Goal: Task Accomplishment & Management: Manage account settings

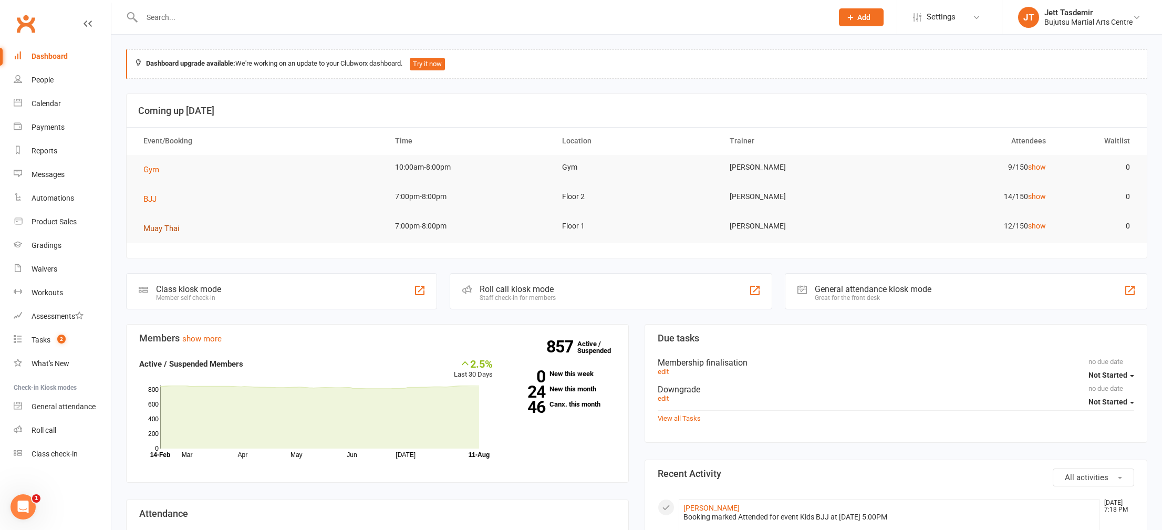
click at [149, 230] on span "Muay Thai" at bounding box center [161, 228] width 36 height 9
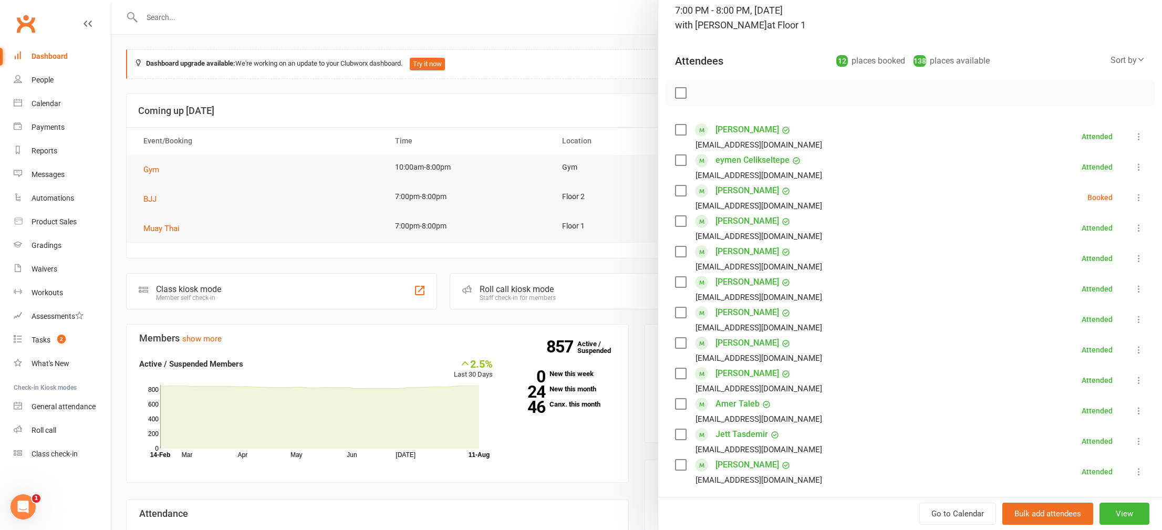
click at [757, 188] on link "[PERSON_NAME]" at bounding box center [748, 190] width 64 height 17
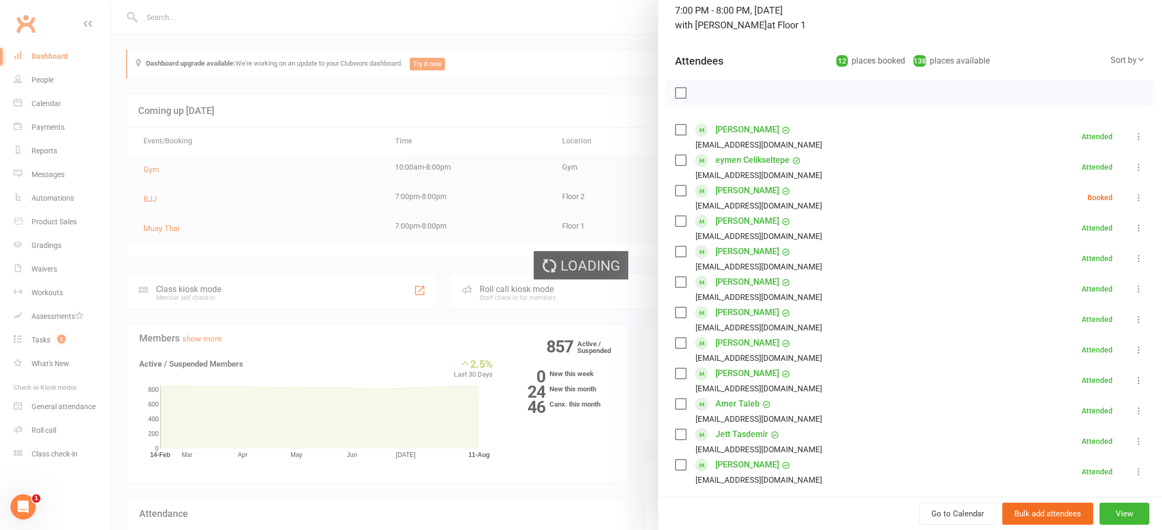
scroll to position [72, 0]
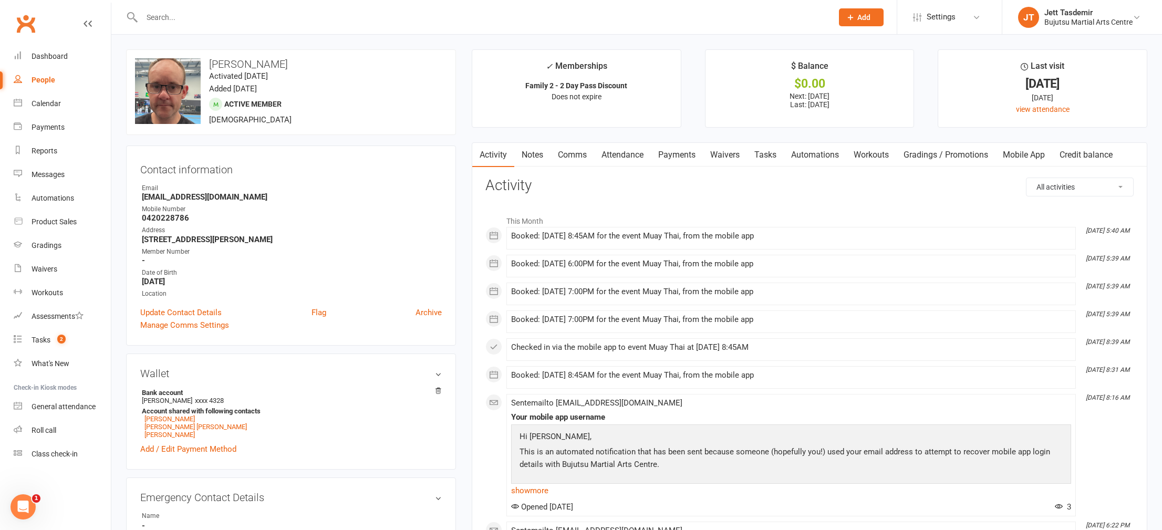
click at [109, 88] on link "People" at bounding box center [62, 80] width 97 height 24
select select "25"
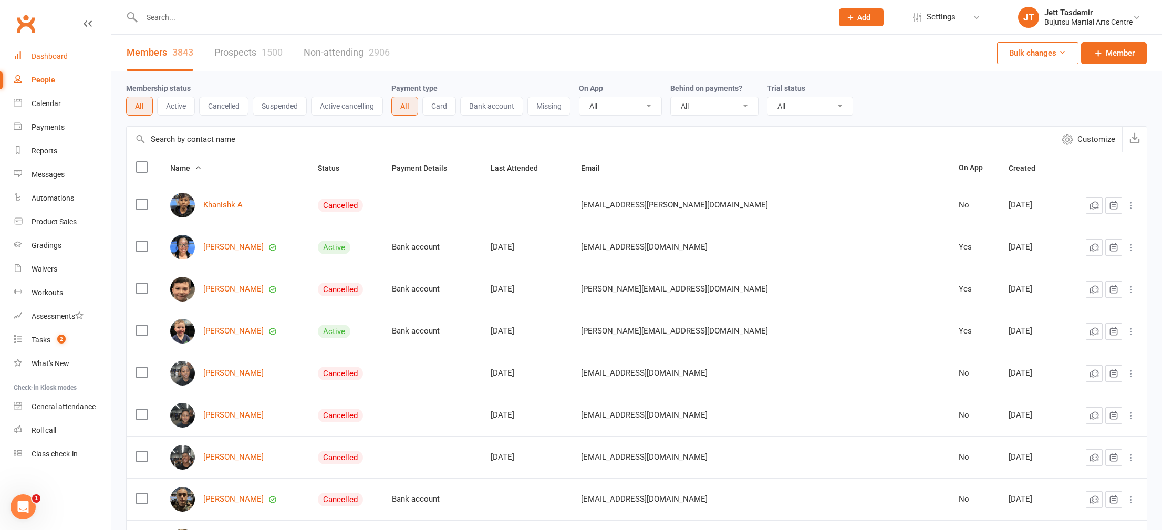
click at [61, 64] on link "Dashboard" at bounding box center [62, 57] width 97 height 24
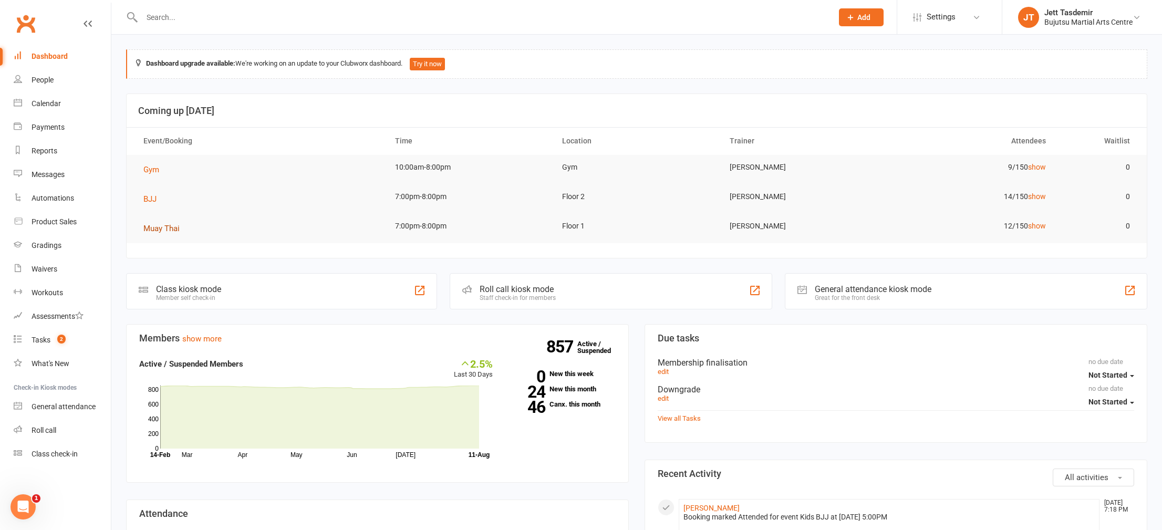
click at [163, 226] on span "Muay Thai" at bounding box center [161, 228] width 36 height 9
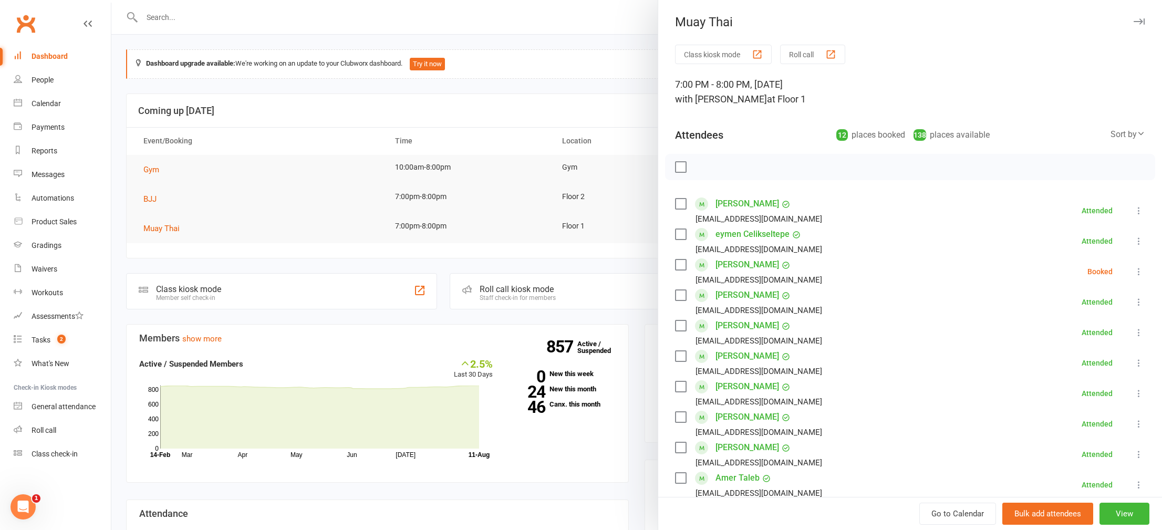
click at [747, 298] on link "[PERSON_NAME]" at bounding box center [748, 295] width 64 height 17
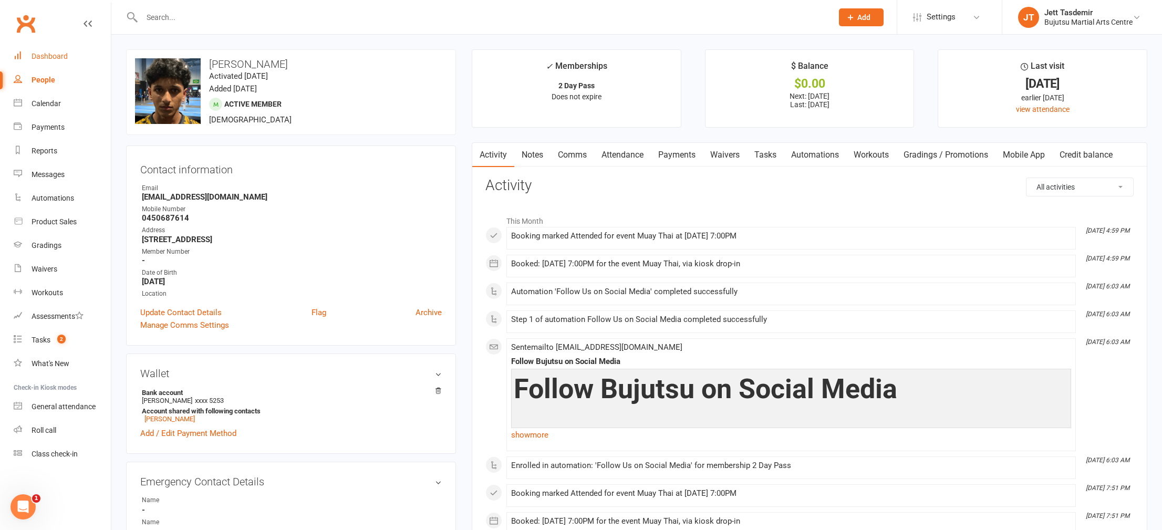
click at [69, 55] on link "Dashboard" at bounding box center [62, 57] width 97 height 24
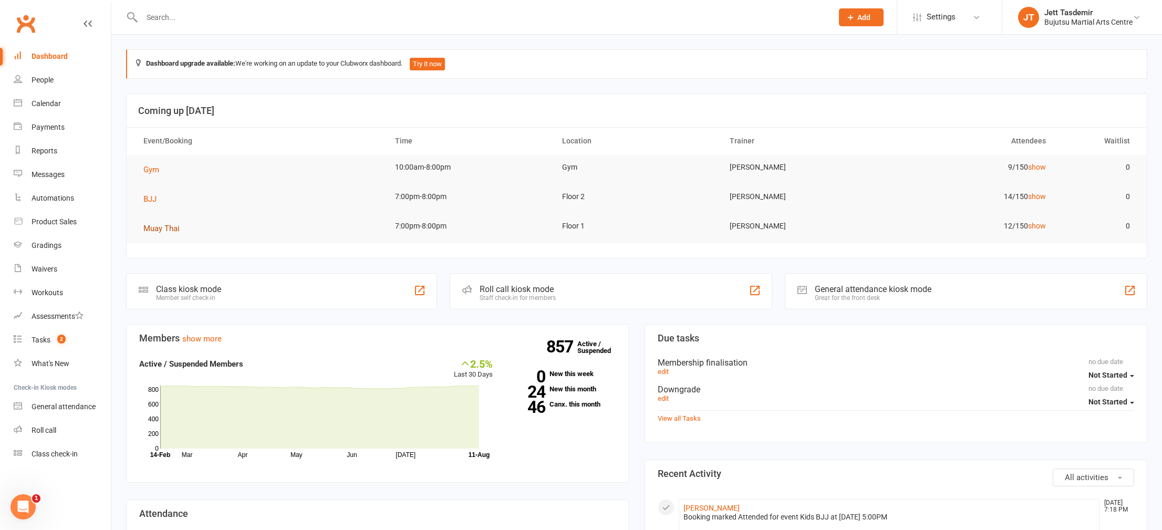
click at [163, 229] on span "Muay Thai" at bounding box center [161, 228] width 36 height 9
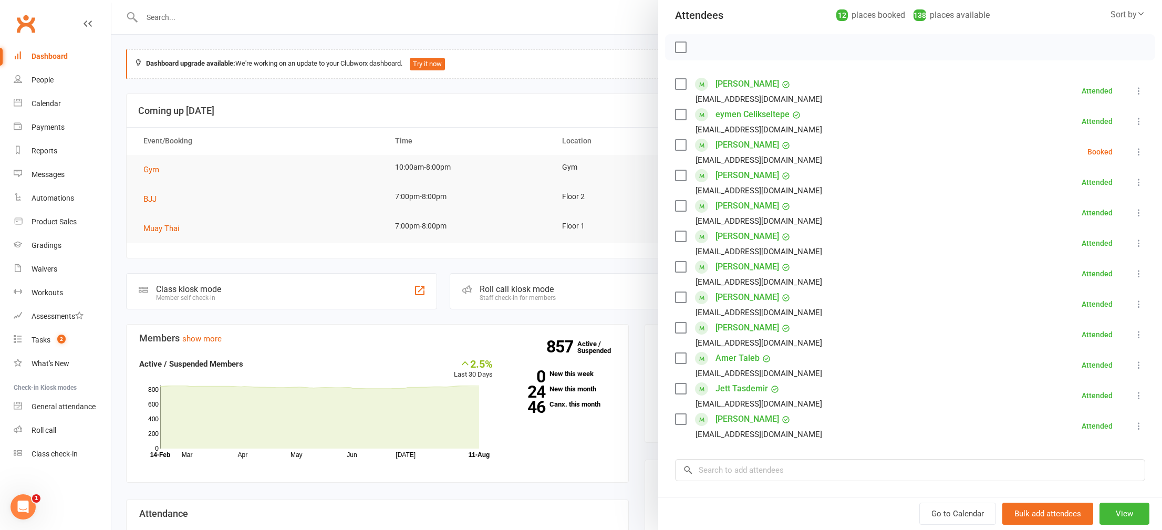
scroll to position [123, 0]
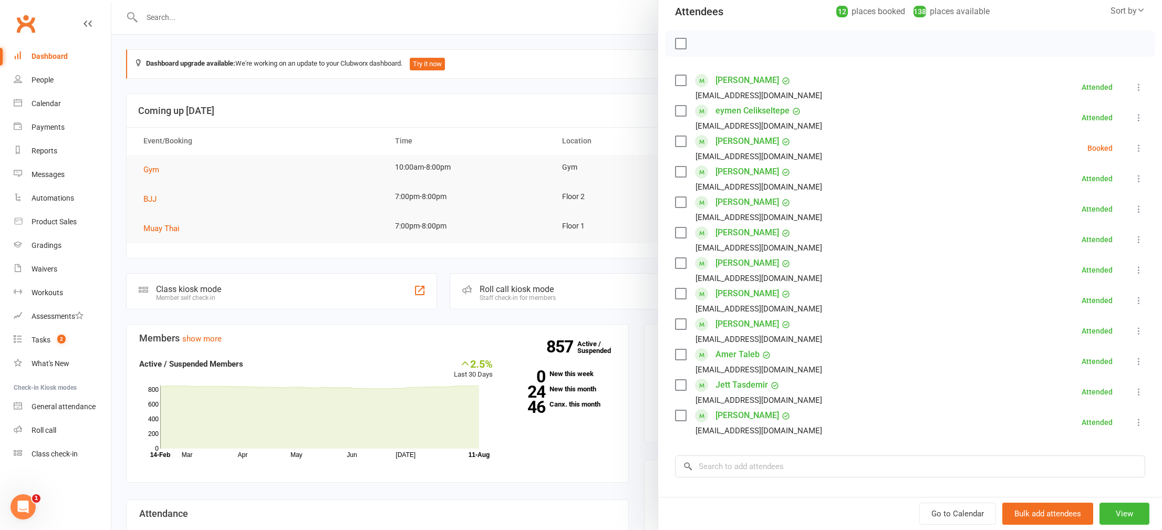
click at [743, 231] on link "[PERSON_NAME]" at bounding box center [748, 232] width 64 height 17
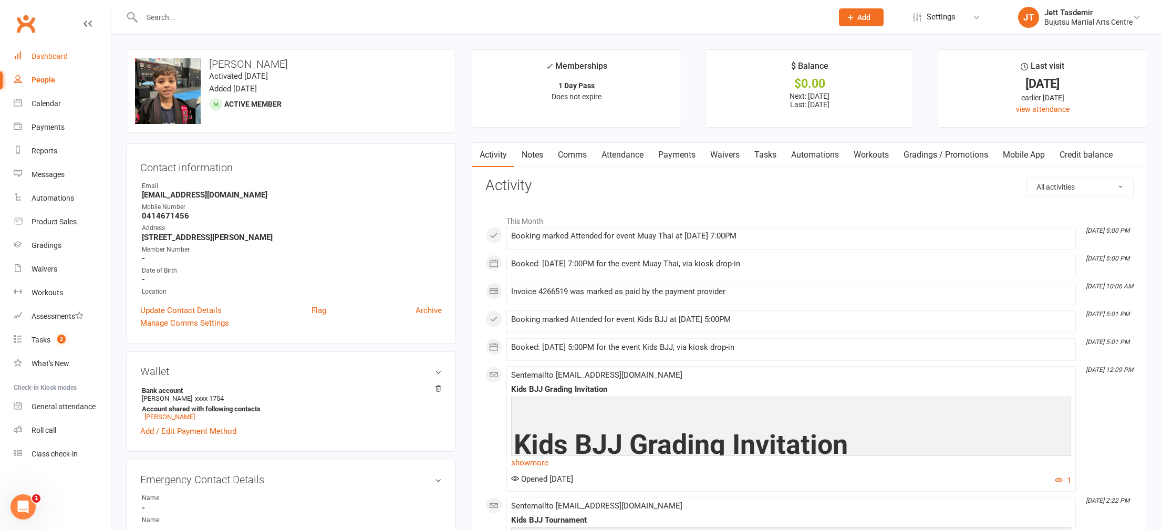
click at [66, 60] on div "Dashboard" at bounding box center [50, 56] width 36 height 8
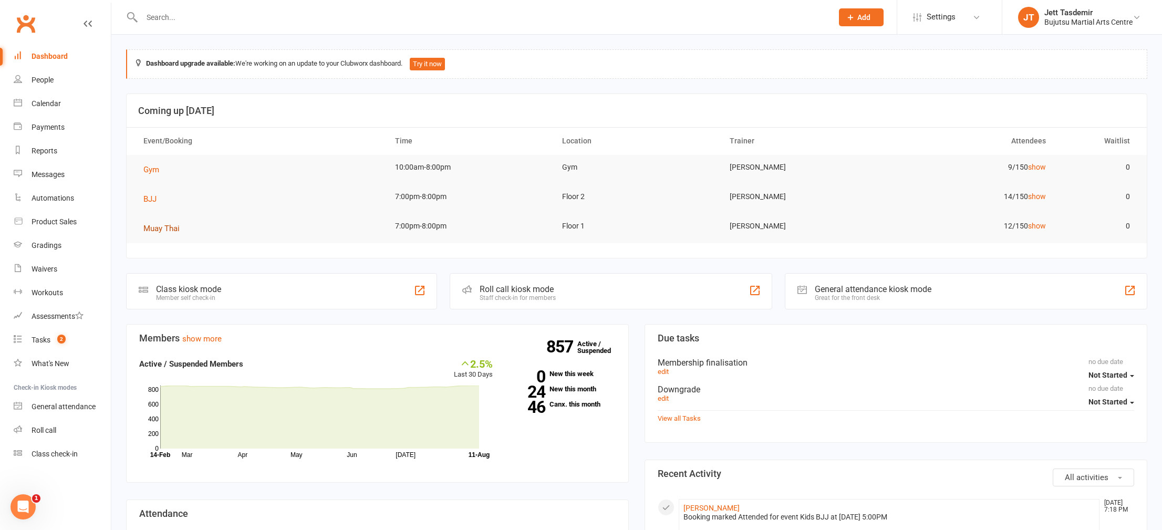
click at [156, 222] on button "Muay Thai" at bounding box center [165, 228] width 44 height 13
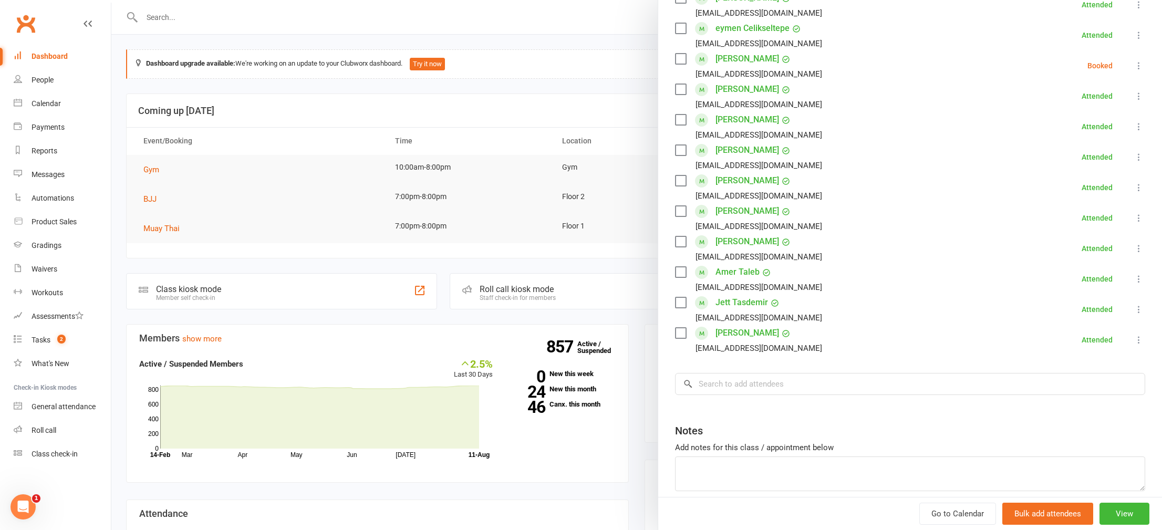
scroll to position [207, 0]
click at [753, 327] on link "[PERSON_NAME]" at bounding box center [748, 332] width 64 height 17
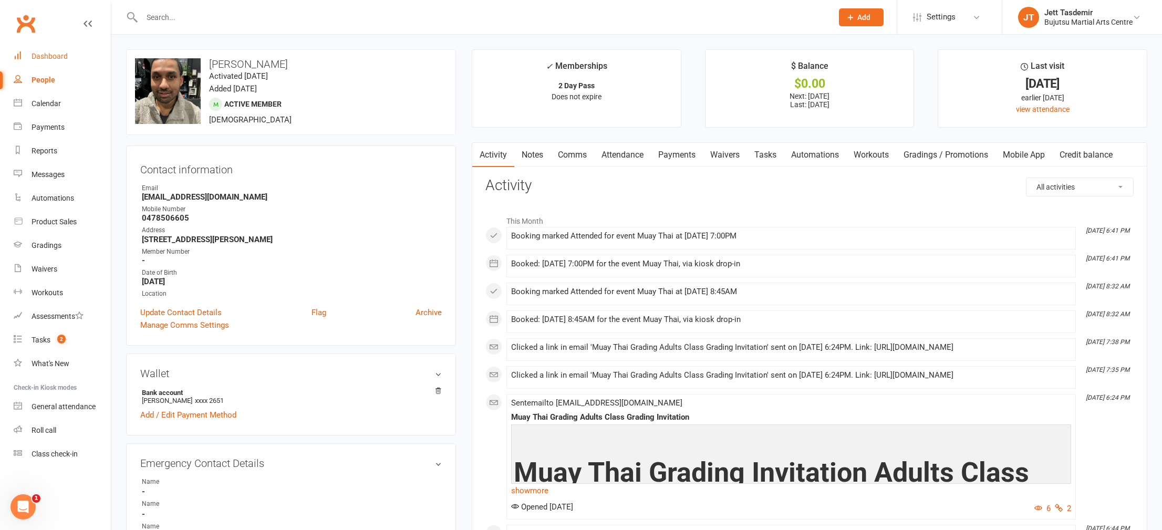
click at [66, 61] on link "Dashboard" at bounding box center [62, 57] width 97 height 24
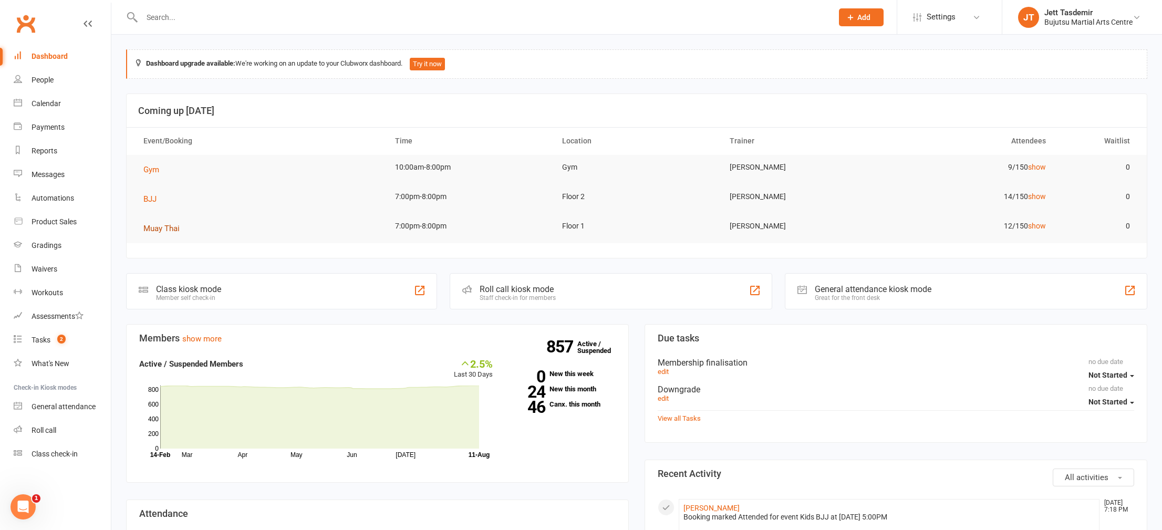
click at [172, 227] on span "Muay Thai" at bounding box center [161, 228] width 36 height 9
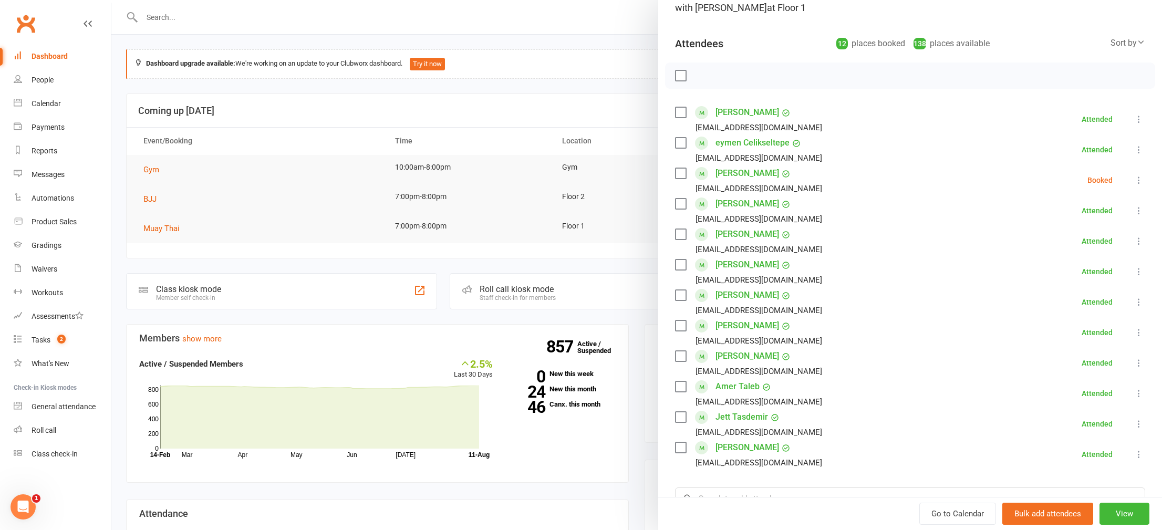
scroll to position [104, 0]
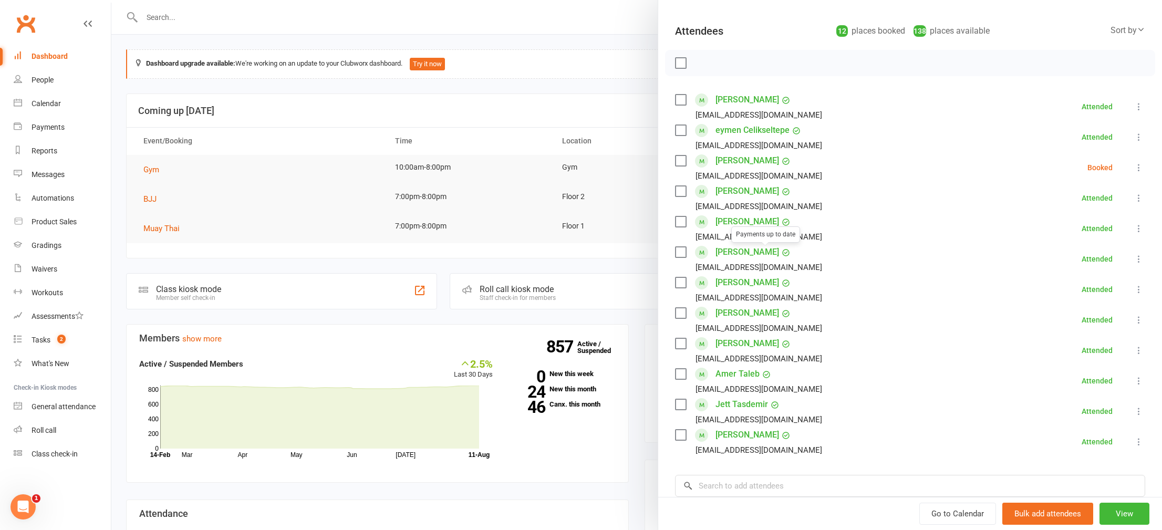
click at [732, 217] on link "[PERSON_NAME]" at bounding box center [748, 221] width 64 height 17
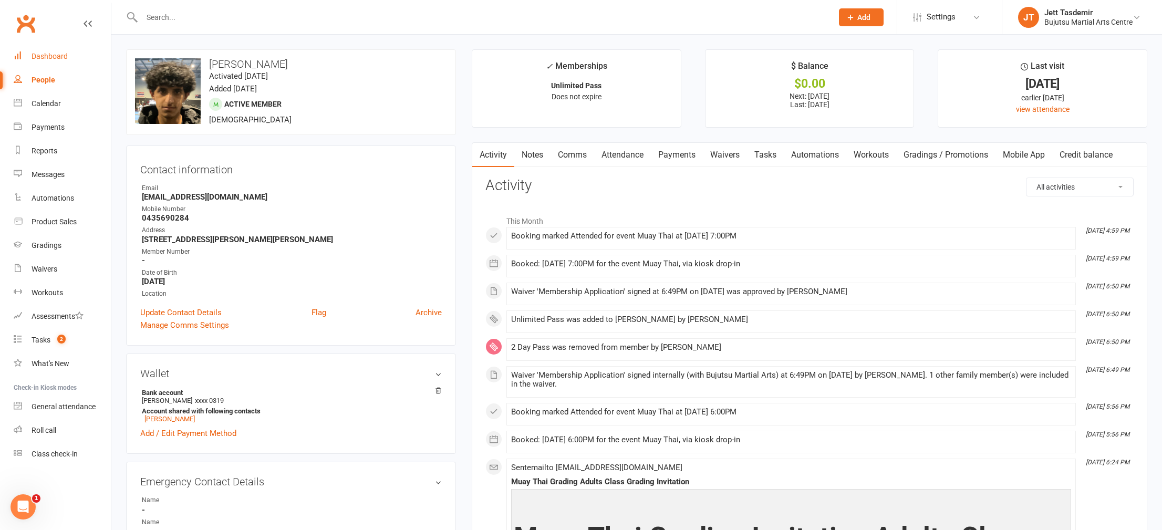
click at [57, 61] on link "Dashboard" at bounding box center [62, 57] width 97 height 24
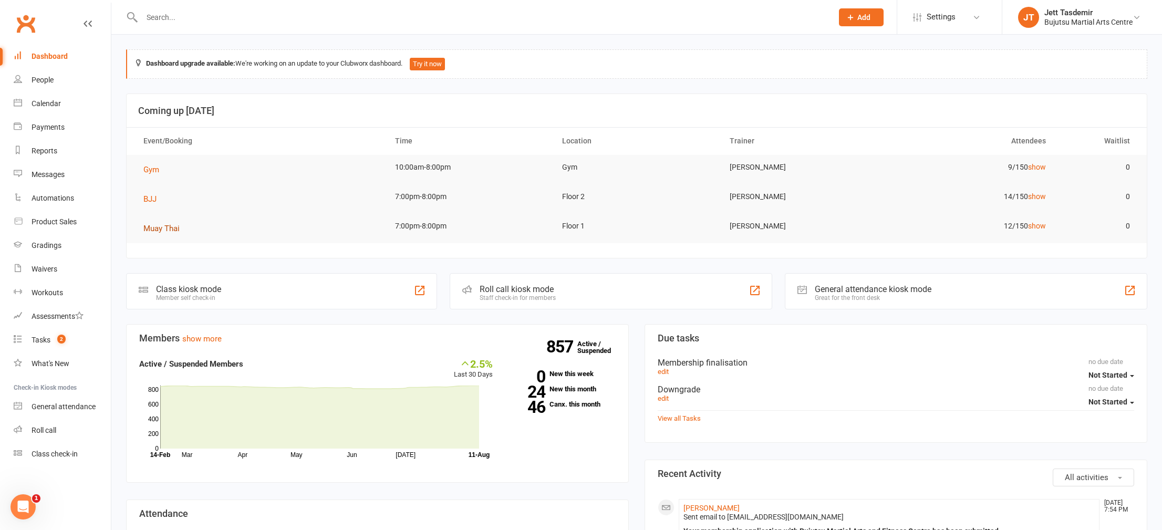
click at [160, 224] on span "Muay Thai" at bounding box center [161, 228] width 36 height 9
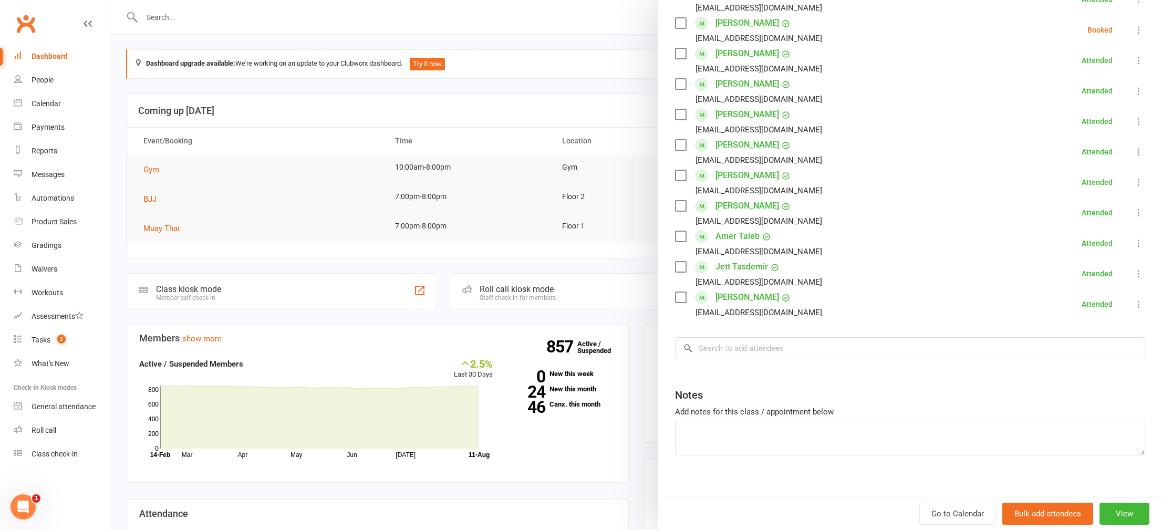
scroll to position [253, 0]
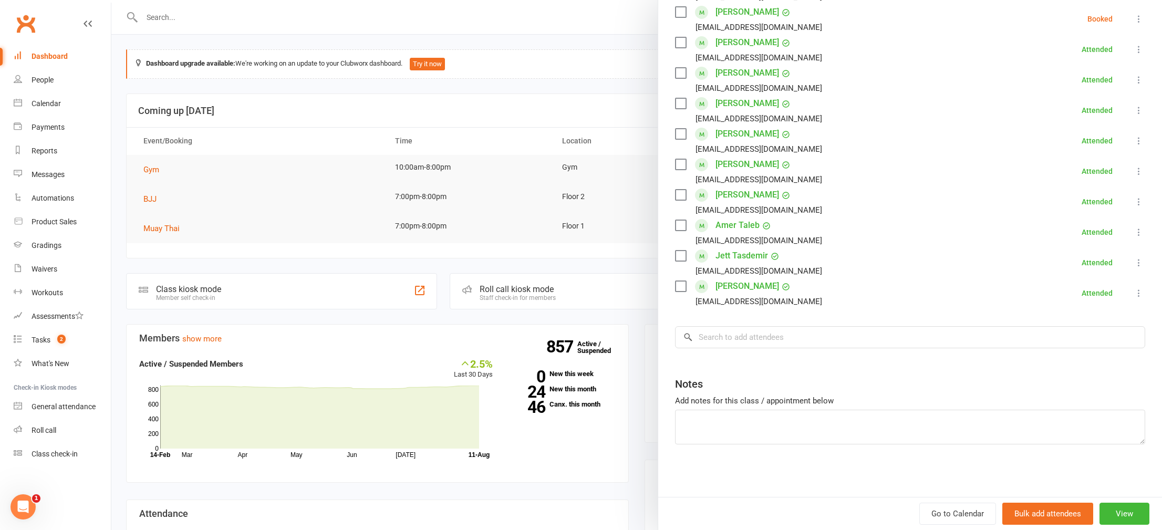
click at [729, 161] on link "[PERSON_NAME]" at bounding box center [748, 164] width 64 height 17
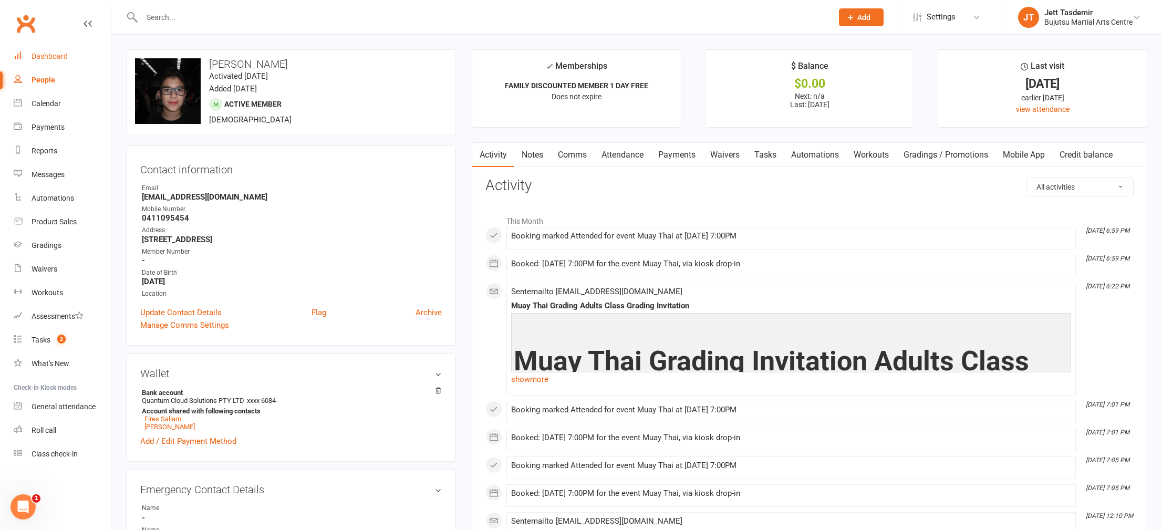
click at [41, 63] on link "Dashboard" at bounding box center [62, 57] width 97 height 24
